Goal: Task Accomplishment & Management: Manage account settings

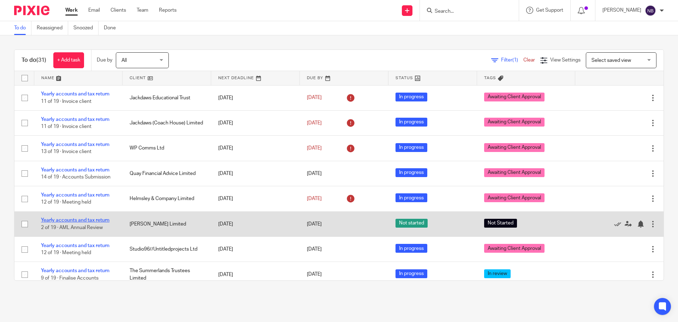
click at [105, 218] on link "Yearly accounts and tax return" at bounding box center [75, 220] width 69 height 5
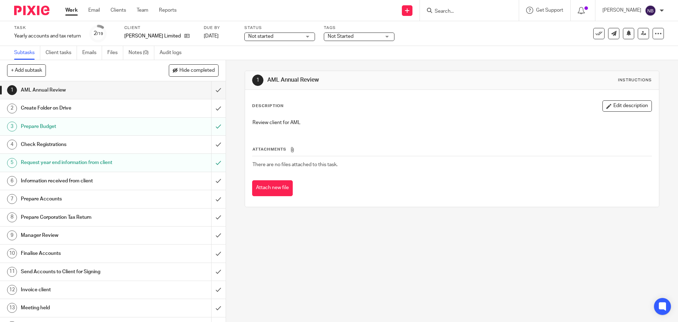
click at [353, 33] on span "Not Started" at bounding box center [354, 36] width 53 height 7
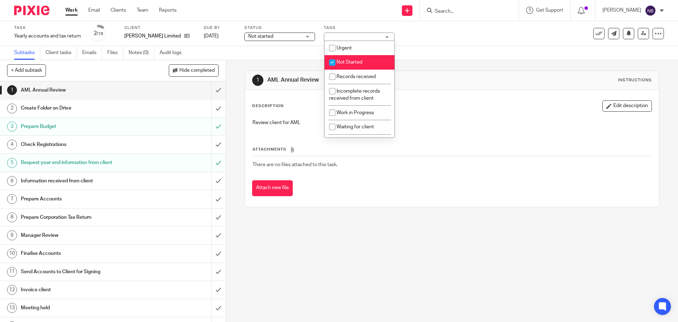
click at [347, 63] on span "Not Started" at bounding box center [350, 62] width 26 height 5
checkbox input "false"
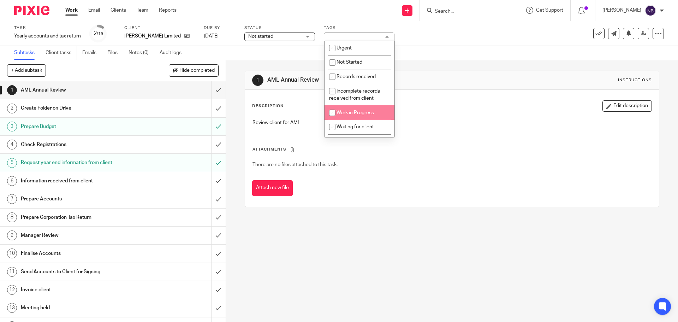
click at [343, 117] on li "Work in Progress" at bounding box center [360, 112] width 70 height 14
checkbox input "true"
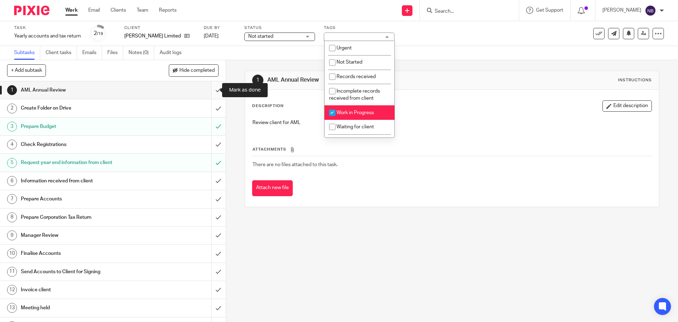
click at [212, 88] on input "submit" at bounding box center [113, 90] width 226 height 18
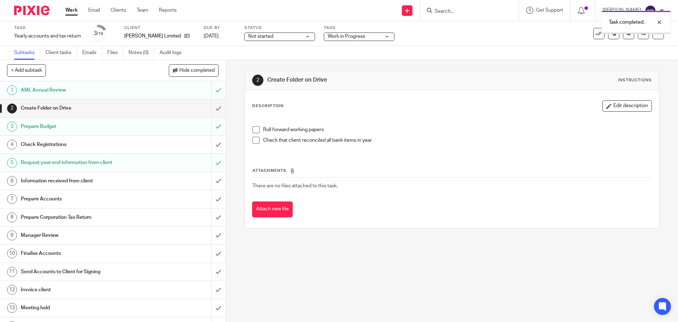
click at [212, 109] on input "submit" at bounding box center [113, 108] width 226 height 18
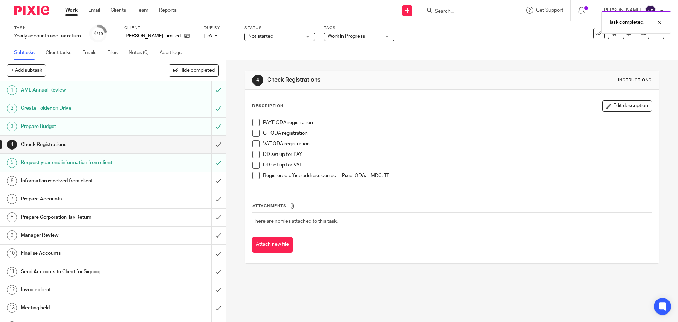
click at [279, 36] on span "Not started" at bounding box center [274, 36] width 53 height 7
click at [275, 62] on li "In progress" at bounding box center [280, 62] width 70 height 14
click at [209, 146] on input "submit" at bounding box center [113, 145] width 226 height 18
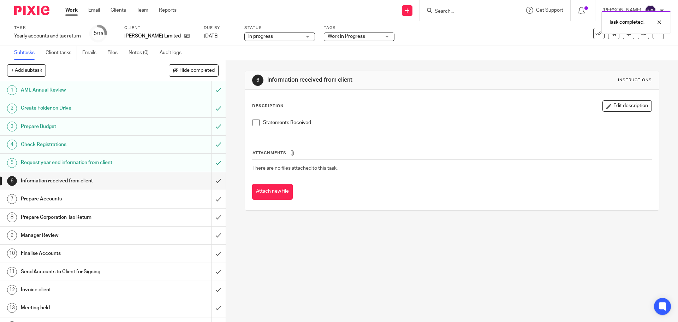
click at [255, 123] on span at bounding box center [256, 122] width 7 height 7
click at [213, 177] on input "submit" at bounding box center [113, 181] width 226 height 18
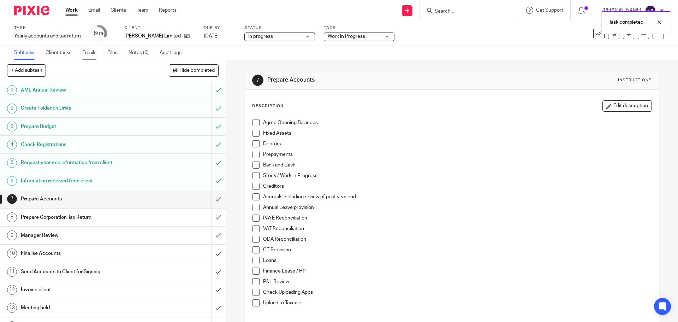
click at [96, 53] on link "Emails" at bounding box center [92, 53] width 20 height 14
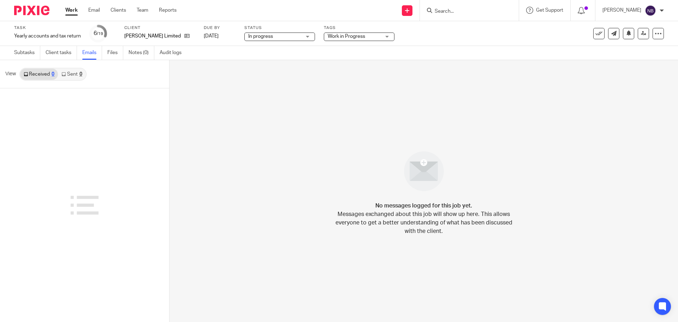
click at [76, 75] on link "Sent 0" at bounding box center [72, 74] width 28 height 11
click at [40, 73] on link "Received 0" at bounding box center [39, 74] width 38 height 11
click at [184, 37] on icon at bounding box center [186, 35] width 5 height 5
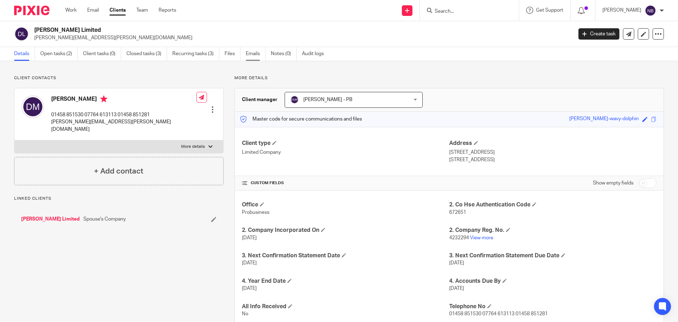
click at [248, 54] on link "Emails" at bounding box center [256, 54] width 20 height 14
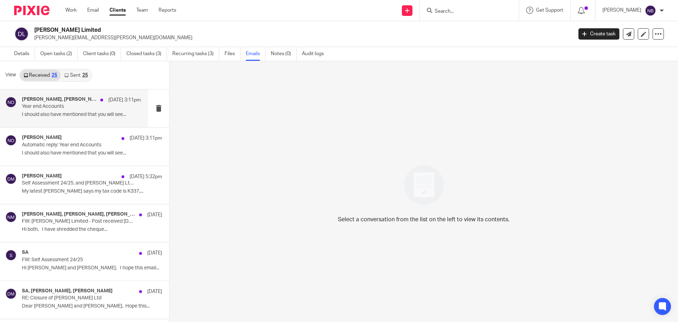
click at [79, 119] on div "David McCrum, Niall O'Driscoll, david 20 Aug 3:11pm Year end Accounts I should …" at bounding box center [81, 108] width 119 height 24
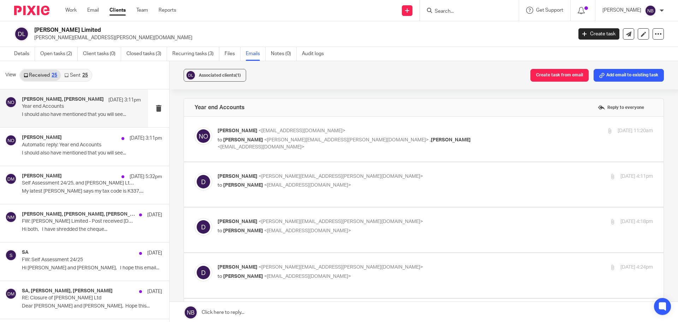
click at [272, 145] on div "Niall O'Driscoll <niallodriscoll@probusinessuk.com> to David McCrum <david@mccr…" at bounding box center [424, 139] width 459 height 24
click at [281, 133] on p "Niall O'Driscoll <niallodriscoll@probusinessuk.com>" at bounding box center [363, 130] width 290 height 7
checkbox input "true"
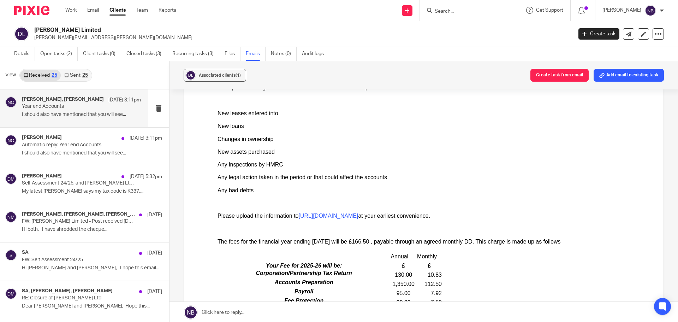
scroll to position [353, 0]
